Goal: Task Accomplishment & Management: Manage account settings

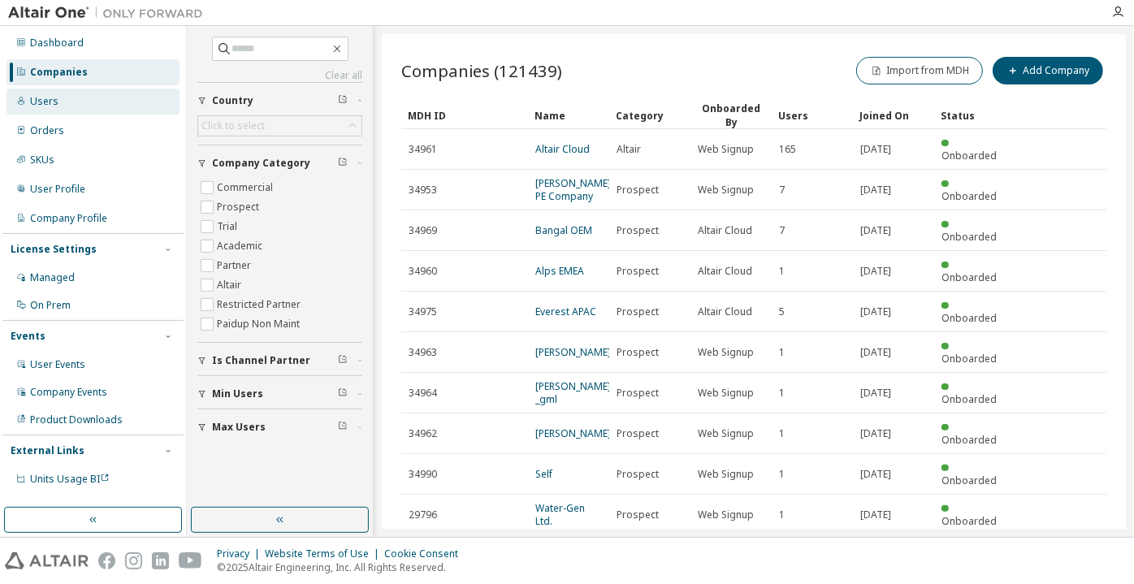
click at [54, 99] on div "Users" at bounding box center [44, 101] width 28 height 13
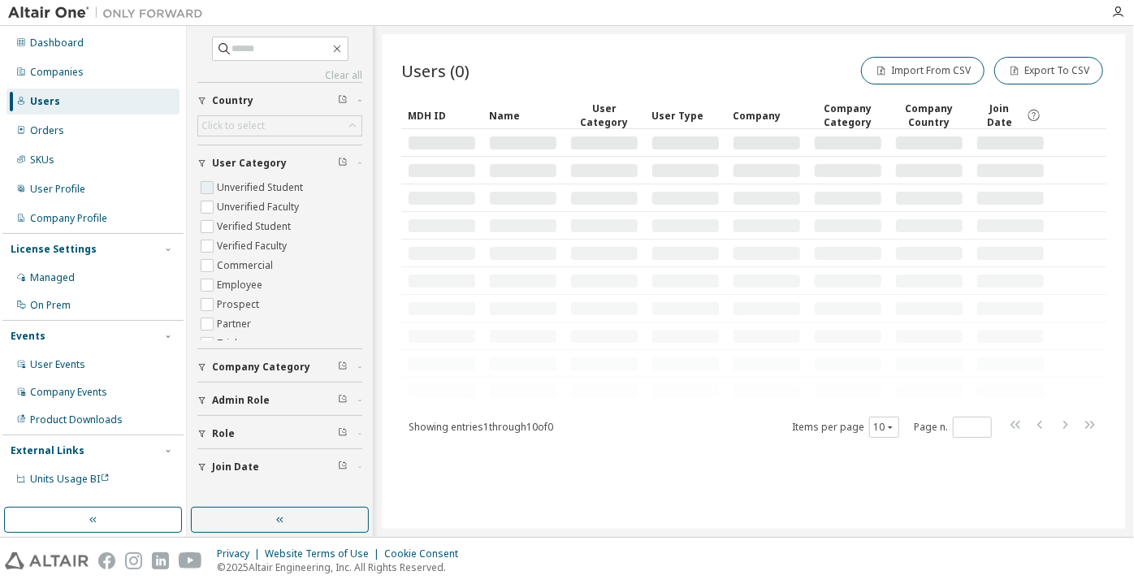
click at [237, 186] on label "Unverified Student" at bounding box center [261, 187] width 89 height 19
click at [242, 200] on label "Unverified Faculty" at bounding box center [259, 206] width 85 height 19
click at [288, 519] on button "button" at bounding box center [280, 520] width 178 height 26
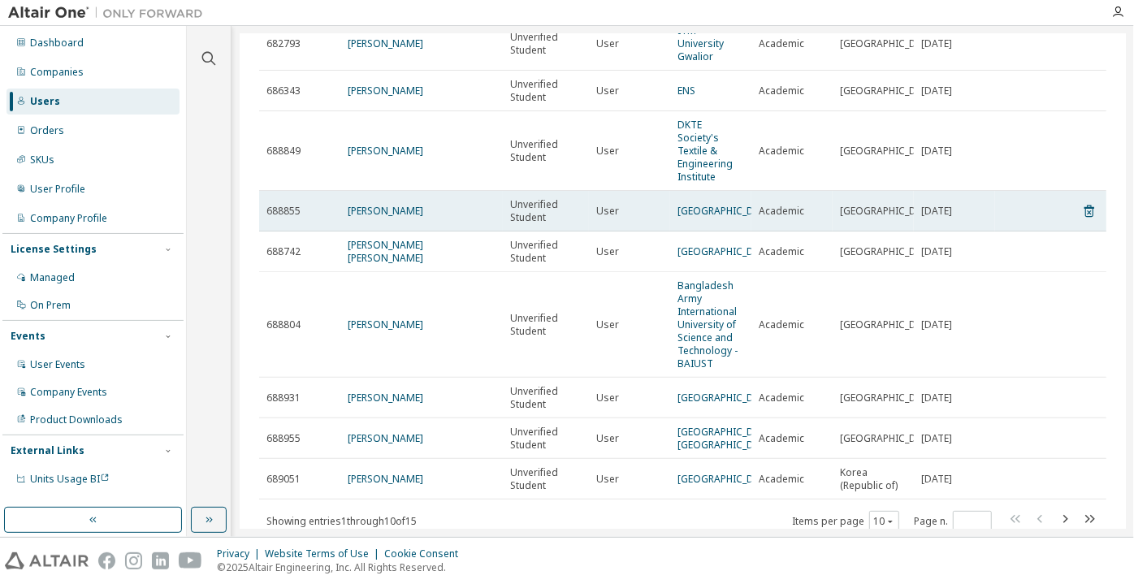
scroll to position [210, 0]
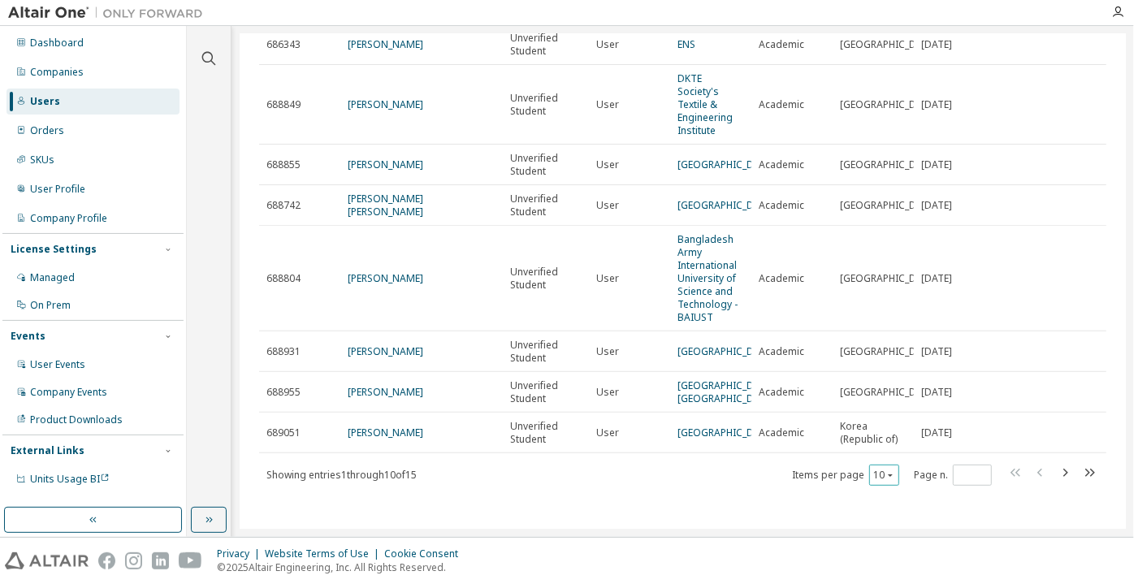
click at [873, 475] on button "10" at bounding box center [884, 475] width 22 height 13
click at [866, 449] on div "100" at bounding box center [877, 453] width 130 height 19
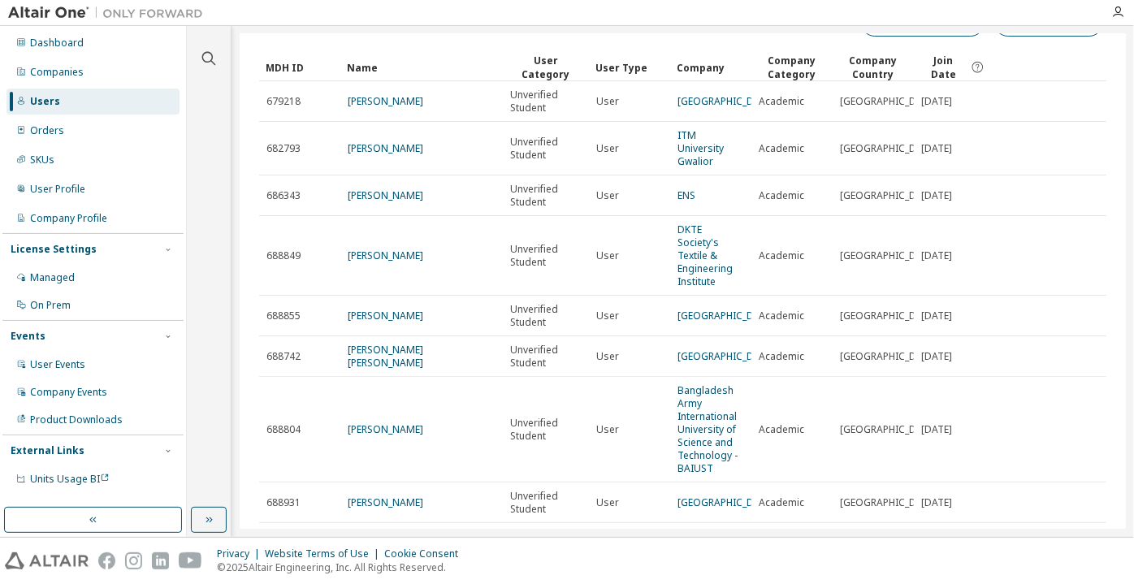
scroll to position [0, 0]
